Goal: Information Seeking & Learning: Learn about a topic

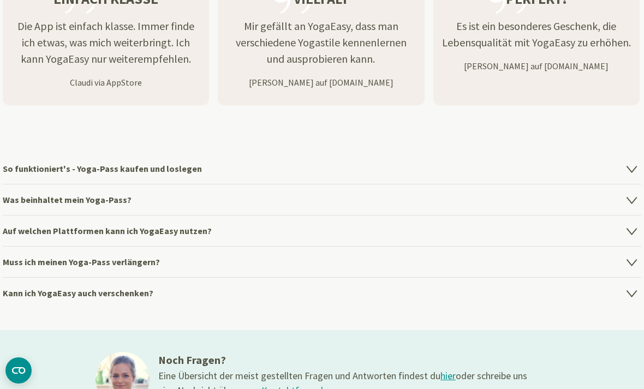
scroll to position [1461, 0]
click at [55, 203] on h4 "Was beinhaltet mein Yoga-Pass?" at bounding box center [322, 199] width 638 height 31
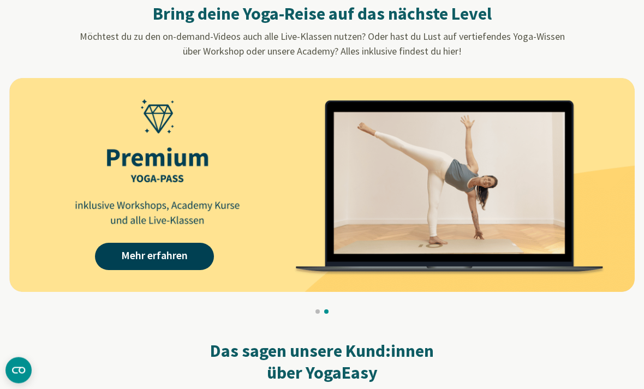
scroll to position [1009, 0]
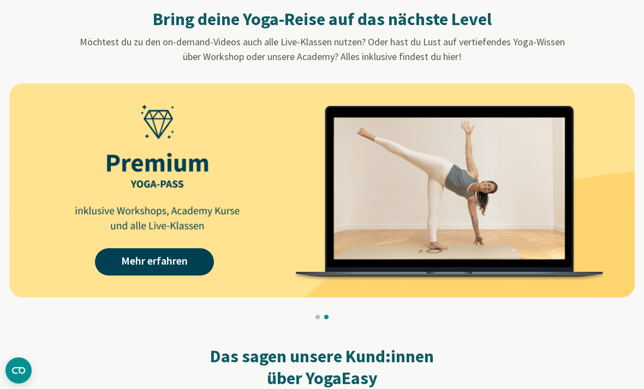
click at [166, 264] on link "Mehr erfahren" at bounding box center [154, 261] width 119 height 27
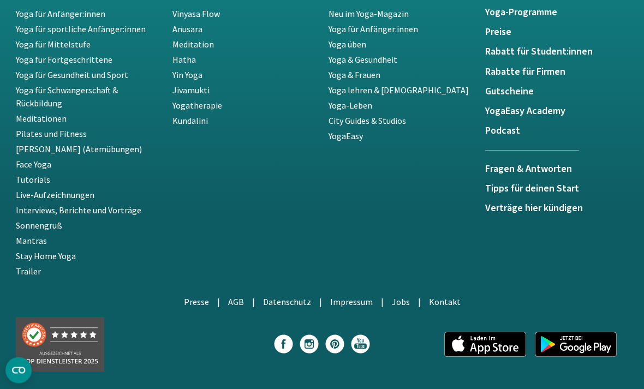
scroll to position [2379, 0]
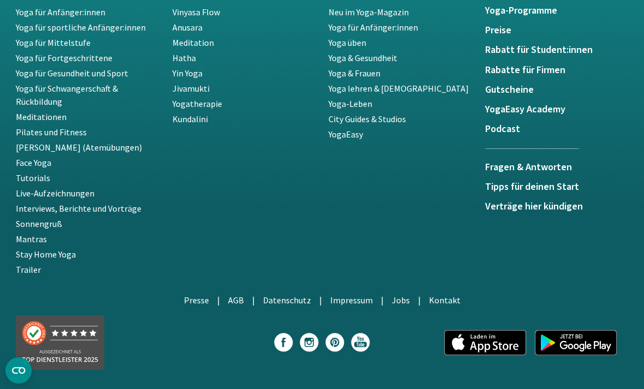
click at [531, 165] on h5 "Fragen & Antworten" at bounding box center [532, 167] width 94 height 11
